Goal: Information Seeking & Learning: Learn about a topic

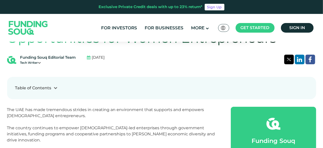
scroll to position [177, 0]
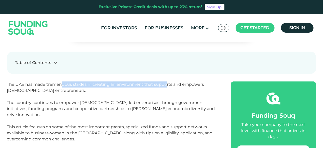
drag, startPoint x: 61, startPoint y: 85, endPoint x: 166, endPoint y: 85, distance: 104.8
click at [166, 85] on p "The UAE has made tremendous strides in creating an environment that supports an…" at bounding box center [113, 87] width 212 height 12
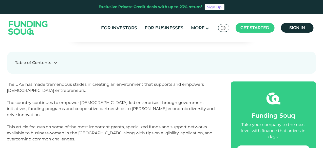
click at [87, 100] on p "The country continues to empower [DEMOGRAPHIC_DATA]-led enterprises through gov…" at bounding box center [113, 109] width 212 height 18
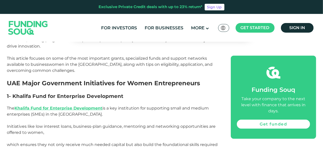
scroll to position [253, 0]
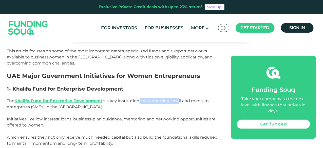
drag, startPoint x: 138, startPoint y: 94, endPoint x: 177, endPoint y: 95, distance: 39.0
click at [177, 98] on p "The Khalifa Fund for Enterprise Development is a key institution for supporting…" at bounding box center [113, 104] width 212 height 12
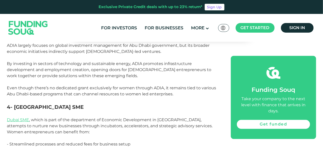
scroll to position [455, 0]
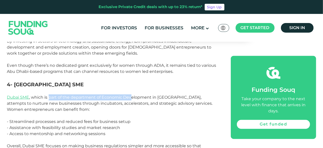
drag, startPoint x: 48, startPoint y: 93, endPoint x: 131, endPoint y: 94, distance: 82.8
click at [131, 94] on p "Dubai SME , which is part of the department of Economic Development in [GEOGRAP…" at bounding box center [113, 100] width 212 height 24
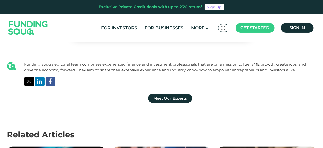
scroll to position [1341, 0]
